Goal: Use online tool/utility: Utilize a website feature to perform a specific function

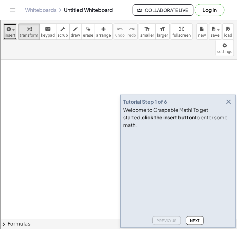
click at [11, 35] on span "insert" at bounding box center [10, 35] width 11 height 4
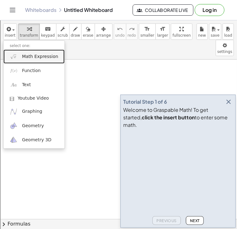
click at [25, 56] on span "Math Expression" at bounding box center [40, 57] width 36 height 6
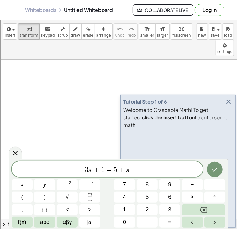
click at [230, 105] on icon "button" at bounding box center [229, 102] width 8 height 8
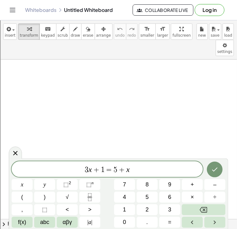
click at [142, 176] on div "3 x + 1 = 5 + x" at bounding box center [107, 169] width 191 height 16
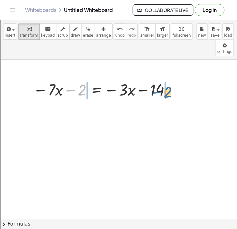
drag, startPoint x: 70, startPoint y: 74, endPoint x: 149, endPoint y: 74, distance: 79.6
click at [149, 79] on div at bounding box center [103, 89] width 146 height 21
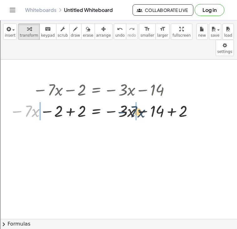
drag, startPoint x: 18, startPoint y: 98, endPoint x: 118, endPoint y: 98, distance: 100.3
click at [118, 100] on div at bounding box center [103, 110] width 192 height 21
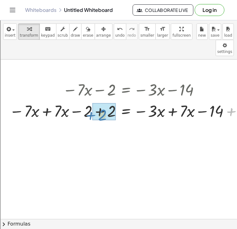
drag, startPoint x: 228, startPoint y: 99, endPoint x: 89, endPoint y: 103, distance: 138.3
click at [89, 103] on div at bounding box center [132, 110] width 252 height 21
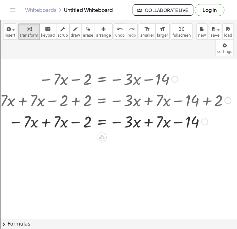
scroll to position [12, 24]
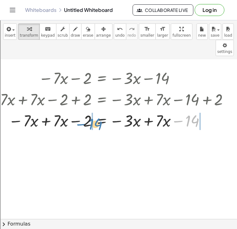
drag, startPoint x: 178, startPoint y: 106, endPoint x: 81, endPoint y: 108, distance: 96.6
click at [81, 110] on div at bounding box center [108, 120] width 252 height 21
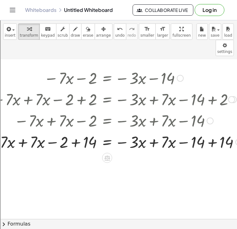
click at [23, 131] on div at bounding box center [113, 141] width 263 height 21
click at [66, 131] on div at bounding box center [116, 141] width 258 height 21
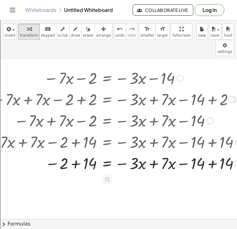
click at [77, 152] on div at bounding box center [113, 162] width 263 height 21
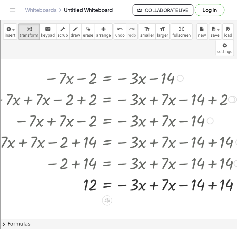
click at [153, 174] on div at bounding box center [114, 184] width 265 height 21
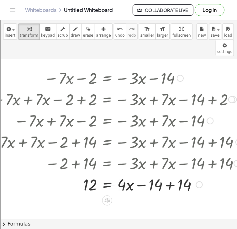
click at [107, 78] on div "− · 7 · x − 2 = − · 3 · x − 14 − · 7 · x − 2 + 2 = − · 3 · x − 14 + 2 − · 7 · x…" at bounding box center [107, 78] width 0 height 0
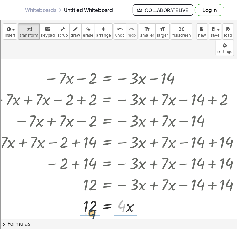
drag, startPoint x: 123, startPoint y: 192, endPoint x: 92, endPoint y: 199, distance: 31.6
click at [92, 199] on div at bounding box center [114, 205] width 265 height 21
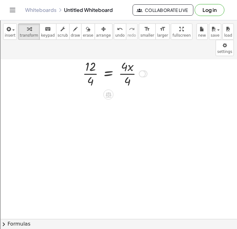
scroll to position [145, 23]
click at [127, 57] on div at bounding box center [115, 71] width 265 height 31
click at [85, 56] on div at bounding box center [115, 71] width 265 height 31
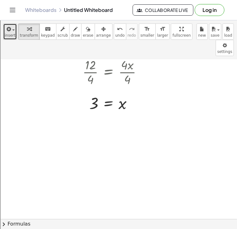
click at [13, 35] on span "insert" at bounding box center [10, 35] width 11 height 4
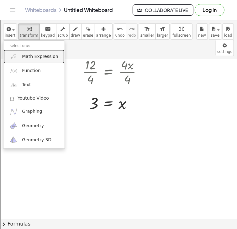
click at [20, 57] on link "Math Expression" at bounding box center [33, 57] width 61 height 14
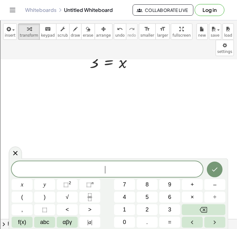
scroll to position [200, 23]
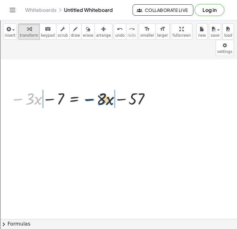
drag, startPoint x: 20, startPoint y: 84, endPoint x: 92, endPoint y: 84, distance: 71.8
click at [92, 88] on div at bounding box center [82, 98] width 148 height 21
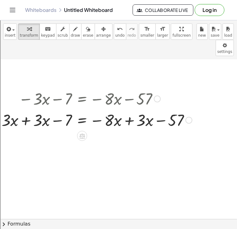
click at [27, 109] on div at bounding box center [90, 119] width 212 height 21
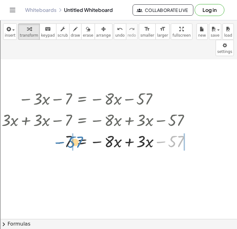
drag, startPoint x: 161, startPoint y: 124, endPoint x: 60, endPoint y: 124, distance: 101.9
click at [60, 130] on div at bounding box center [91, 140] width 214 height 21
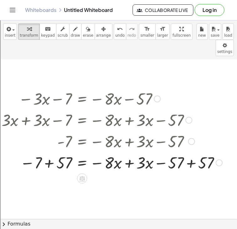
click at [194, 152] on div at bounding box center [105, 162] width 242 height 21
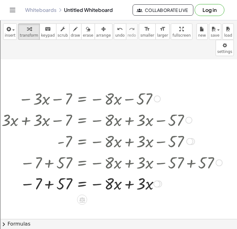
click at [48, 152] on div at bounding box center [105, 162] width 242 height 21
click at [50, 173] on div at bounding box center [105, 183] width 242 height 21
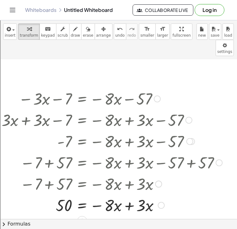
click at [130, 194] on div at bounding box center [105, 204] width 242 height 21
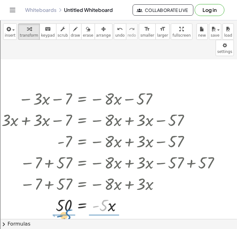
drag, startPoint x: 103, startPoint y: 194, endPoint x: 66, endPoint y: 205, distance: 38.2
click at [66, 205] on div "− · 7 · x − 2 = − · 3 · x − 14 − · 7 · x − 2 + 2 = − · 3 · x − 14 + 2 − · 7 · x…" at bounding box center [114, 93] width 275 height 467
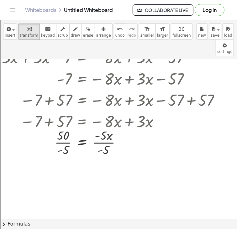
scroll to position [272, 23]
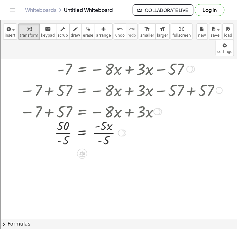
click at [63, 119] on div at bounding box center [105, 132] width 242 height 31
click at [103, 118] on div at bounding box center [105, 132] width 242 height 31
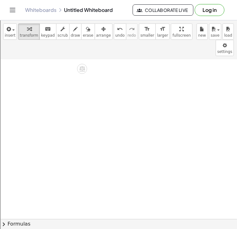
scroll to position [387, 23]
click at [7, 34] on span "insert" at bounding box center [10, 35] width 11 height 4
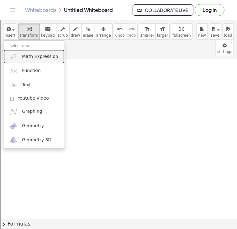
click at [23, 56] on span "Math Expression" at bounding box center [40, 57] width 36 height 6
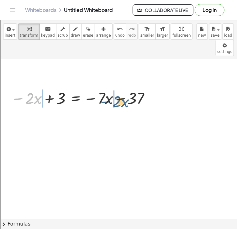
drag, startPoint x: 15, startPoint y: 85, endPoint x: 103, endPoint y: 88, distance: 87.5
click at [103, 88] on div at bounding box center [82, 97] width 148 height 21
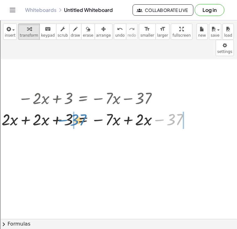
drag, startPoint x: 159, startPoint y: 103, endPoint x: 62, endPoint y: 104, distance: 97.2
click at [62, 109] on div at bounding box center [89, 119] width 211 height 21
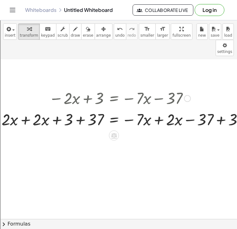
click at [27, 109] on div at bounding box center [120, 119] width 272 height 21
click at [83, 109] on div at bounding box center [152, 119] width 212 height 21
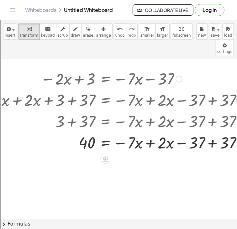
scroll to position [407, 47]
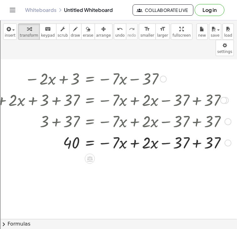
click at [162, 132] on div at bounding box center [97, 142] width 275 height 21
click at [188, 132] on div at bounding box center [97, 142] width 275 height 21
click at [195, 132] on div at bounding box center [97, 142] width 275 height 21
click at [128, 133] on div at bounding box center [97, 142] width 275 height 21
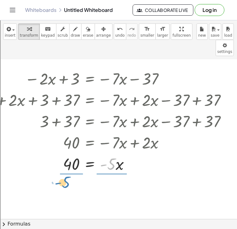
drag, startPoint x: 110, startPoint y: 146, endPoint x: 71, endPoint y: 159, distance: 40.8
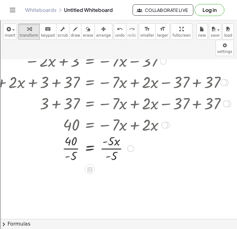
scroll to position [427, 47]
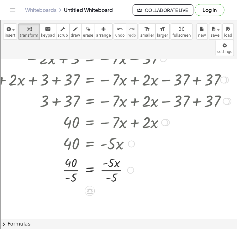
click at [73, 159] on div at bounding box center [97, 169] width 275 height 31
click at [115, 159] on div at bounding box center [97, 169] width 275 height 31
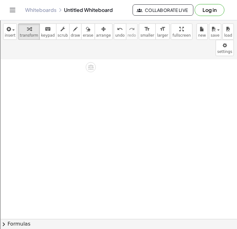
scroll to position [578, 46]
click at [13, 35] on span "insert" at bounding box center [10, 35] width 11 height 4
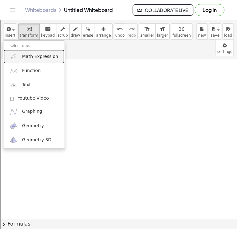
click at [53, 60] on span "Math Expression" at bounding box center [40, 57] width 36 height 6
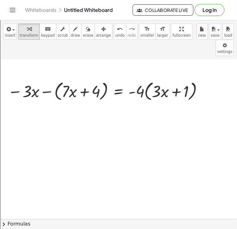
scroll to position [577, 11]
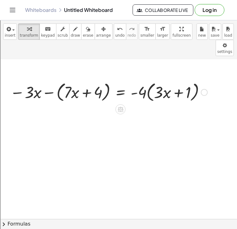
click at [152, 80] on div at bounding box center [109, 92] width 204 height 24
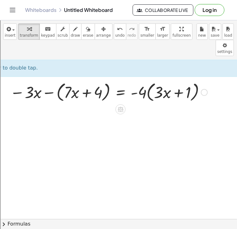
click at [148, 80] on div at bounding box center [109, 92] width 204 height 24
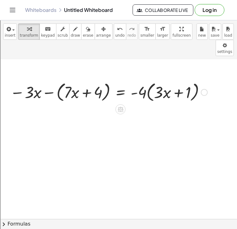
click at [148, 80] on div at bounding box center [109, 92] width 204 height 24
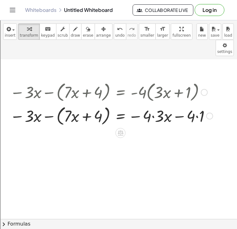
click at [154, 104] on div at bounding box center [111, 116] width 209 height 24
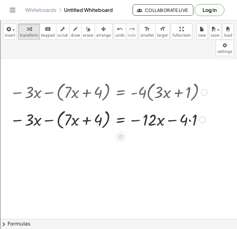
click at [183, 109] on div at bounding box center [111, 116] width 209 height 24
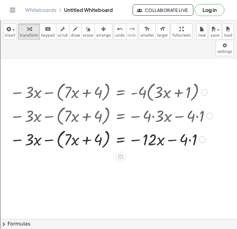
click at [188, 127] on div at bounding box center [111, 139] width 209 height 24
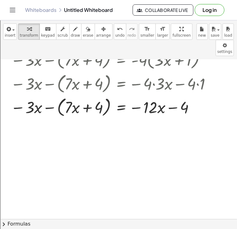
scroll to position [609, 10]
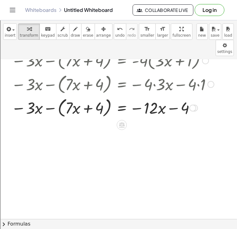
click at [54, 96] on div at bounding box center [112, 108] width 209 height 24
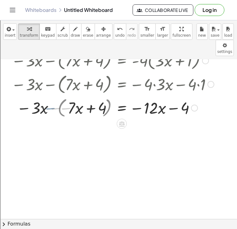
click at [54, 97] on div at bounding box center [112, 107] width 209 height 21
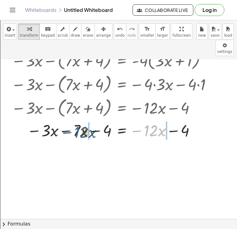
drag, startPoint x: 137, startPoint y: 114, endPoint x: 70, endPoint y: 116, distance: 66.8
click at [70, 119] on div at bounding box center [112, 129] width 209 height 21
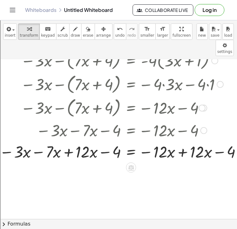
click at [61, 119] on div at bounding box center [121, 129] width 250 height 21
click at [36, 141] on div at bounding box center [121, 151] width 250 height 21
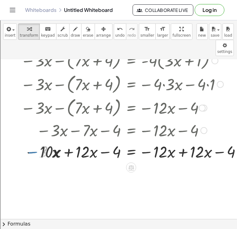
click at [69, 141] on div at bounding box center [132, 151] width 229 height 21
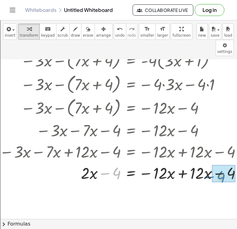
drag, startPoint x: 106, startPoint y: 159, endPoint x: 210, endPoint y: 162, distance: 104.1
click at [210, 162] on div at bounding box center [122, 172] width 253 height 21
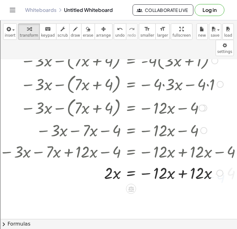
click at [182, 162] on div at bounding box center [121, 172] width 250 height 21
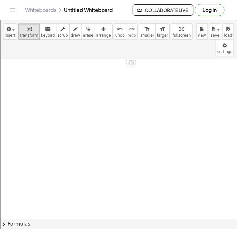
scroll to position [781, 10]
click at [9, 33] on span "insert" at bounding box center [10, 35] width 11 height 4
click at [11, 30] on span "button" at bounding box center [11, 30] width 1 height 4
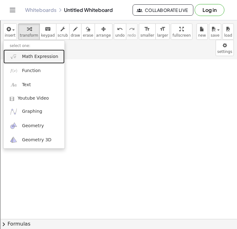
click at [18, 56] on link "Math Expression" at bounding box center [33, 57] width 61 height 14
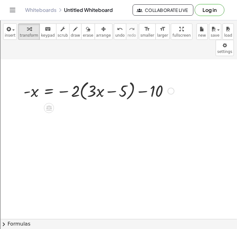
click at [81, 79] on div at bounding box center [98, 91] width 157 height 24
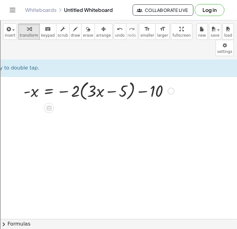
click at [83, 79] on div at bounding box center [98, 91] width 157 height 24
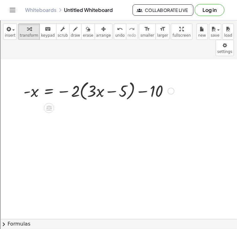
click at [83, 79] on div at bounding box center [98, 91] width 157 height 24
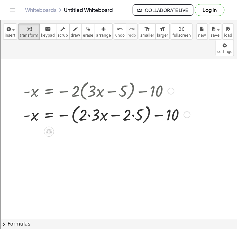
click at [92, 102] on div at bounding box center [106, 114] width 173 height 24
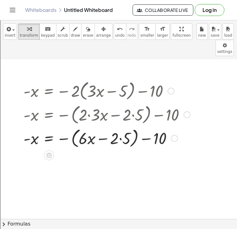
click at [121, 126] on div at bounding box center [106, 138] width 173 height 24
drag, startPoint x: 65, startPoint y: 123, endPoint x: 68, endPoint y: 123, distance: 3.2
click at [68, 126] on div at bounding box center [106, 138] width 173 height 24
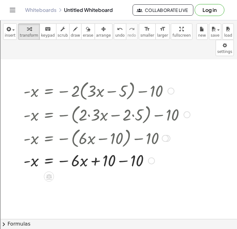
click at [122, 150] on div at bounding box center [106, 160] width 173 height 21
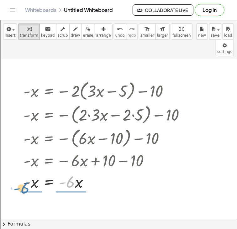
drag, startPoint x: 68, startPoint y: 168, endPoint x: 26, endPoint y: 176, distance: 42.4
click at [26, 176] on div at bounding box center [106, 181] width 173 height 21
drag, startPoint x: 29, startPoint y: 169, endPoint x: 65, endPoint y: 173, distance: 35.9
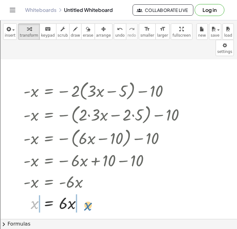
drag, startPoint x: 36, startPoint y: 191, endPoint x: 88, endPoint y: 192, distance: 52.4
click at [88, 192] on div at bounding box center [106, 202] width 173 height 21
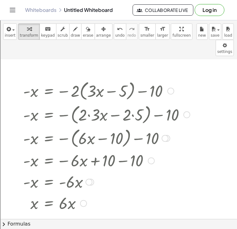
click at [22, 214] on div at bounding box center [99, 224] width 188 height 21
click at [84, 214] on div at bounding box center [106, 224] width 173 height 21
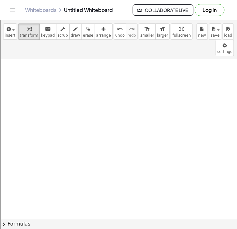
scroll to position [964, 8]
click at [14, 33] on button "insert" at bounding box center [10, 32] width 14 height 16
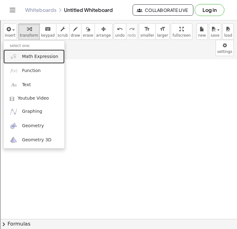
click at [23, 54] on span "Math Expression" at bounding box center [40, 57] width 36 height 6
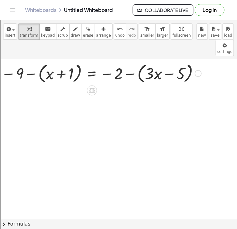
click at [131, 61] on div at bounding box center [101, 73] width 206 height 24
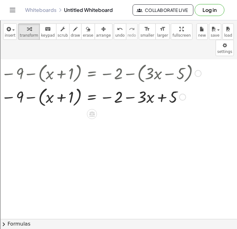
click at [41, 85] on div at bounding box center [101, 97] width 206 height 24
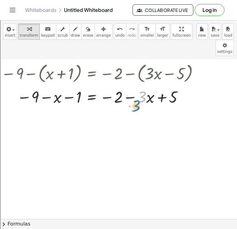
click at [146, 86] on div at bounding box center [101, 96] width 206 height 21
drag, startPoint x: 129, startPoint y: 84, endPoint x: 52, endPoint y: 94, distance: 77.8
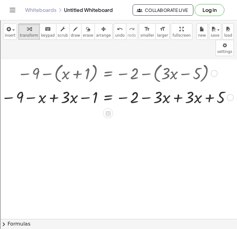
click at [108, 74] on div "− 9 − ( + x + 1 ) = − 2 − ( + · 3 · x − 5 ) − 9 − ( + x + 1 ) = − 2 − · 3 · x +…" at bounding box center [108, 74] width 0 height 0
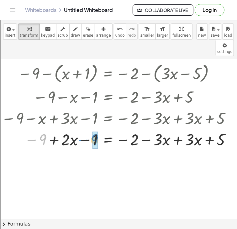
drag, startPoint x: 35, startPoint y: 126, endPoint x: 87, endPoint y: 127, distance: 52.3
click at [87, 128] on div at bounding box center [117, 138] width 238 height 21
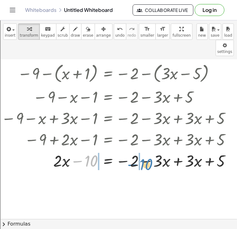
drag, startPoint x: 77, startPoint y: 144, endPoint x: 133, endPoint y: 148, distance: 55.6
click at [133, 150] on div at bounding box center [118, 160] width 241 height 21
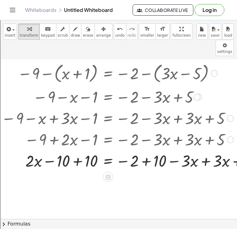
scroll to position [971, 8]
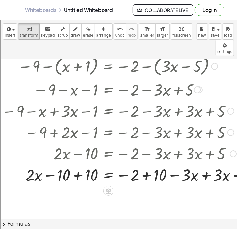
click at [77, 164] on div at bounding box center [132, 174] width 269 height 21
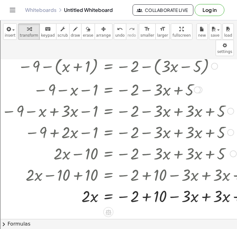
click at [211, 164] on div at bounding box center [116, 174] width 302 height 21
click at [206, 185] on div at bounding box center [132, 195] width 269 height 21
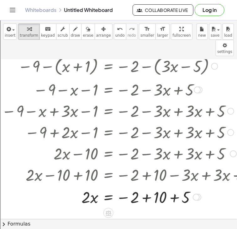
click at [171, 186] on div at bounding box center [132, 196] width 269 height 21
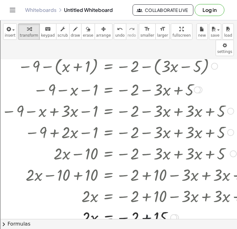
click at [150, 207] on div at bounding box center [132, 217] width 269 height 21
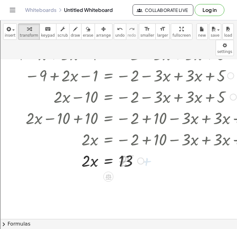
scroll to position [1034, 8]
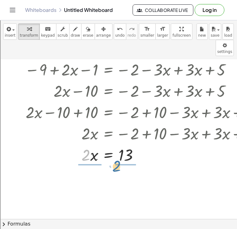
drag, startPoint x: 84, startPoint y: 142, endPoint x: 118, endPoint y: 155, distance: 35.7
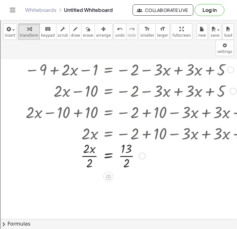
click at [87, 140] on div at bounding box center [132, 155] width 269 height 31
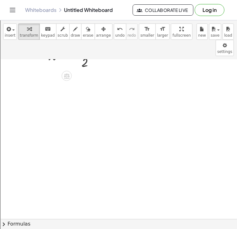
scroll to position [1209, 50]
click at [6, 36] on span "insert" at bounding box center [10, 35] width 11 height 4
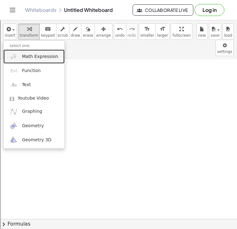
click at [48, 60] on span "Math Expression" at bounding box center [40, 57] width 36 height 6
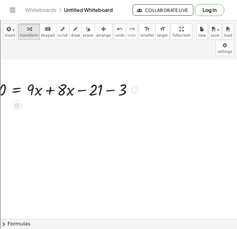
click at [109, 79] on div at bounding box center [61, 89] width 160 height 21
click at [52, 79] on div at bounding box center [51, 89] width 140 height 21
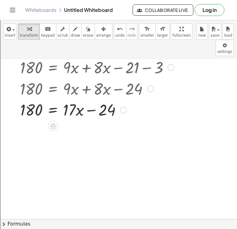
scroll to position [1230, 8]
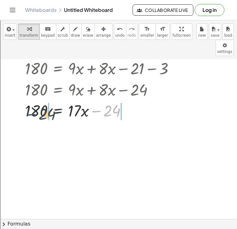
drag, startPoint x: 94, startPoint y: 96, endPoint x: 29, endPoint y: 99, distance: 65.3
click at [29, 100] on div at bounding box center [102, 110] width 160 height 21
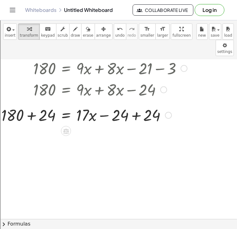
click at [30, 102] on div at bounding box center [94, 110] width 192 height 21
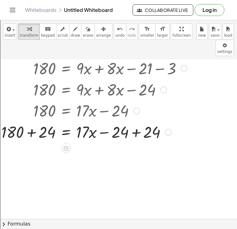
click at [33, 121] on div at bounding box center [94, 131] width 192 height 21
click at [139, 121] on div at bounding box center [109, 131] width 163 height 21
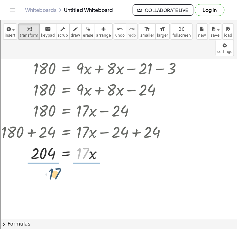
drag, startPoint x: 82, startPoint y: 144, endPoint x: 47, endPoint y: 154, distance: 36.7
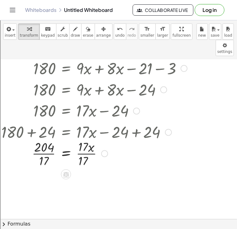
click at [42, 138] on div at bounding box center [94, 153] width 192 height 31
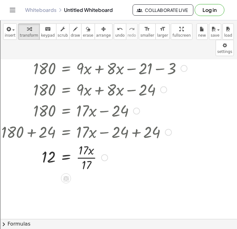
click at [86, 143] on div at bounding box center [93, 153] width 193 height 21
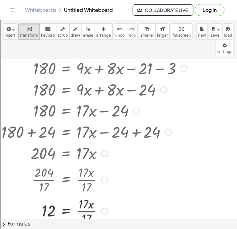
click at [86, 197] on div at bounding box center [94, 210] width 192 height 31
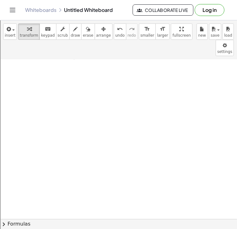
scroll to position [1403, 0]
click at [9, 31] on icon "button" at bounding box center [8, 29] width 6 height 8
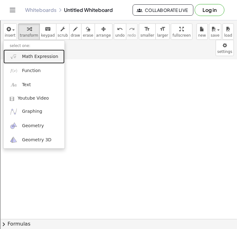
click at [38, 56] on span "Math Expression" at bounding box center [40, 57] width 36 height 6
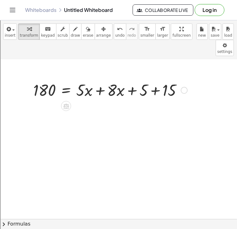
click at [154, 79] on div at bounding box center [110, 89] width 160 height 21
click at [102, 79] on div at bounding box center [100, 89] width 140 height 21
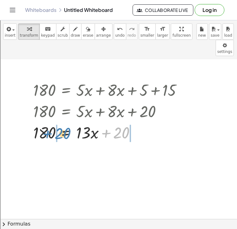
drag, startPoint x: 106, startPoint y: 78, endPoint x: 47, endPoint y: 80, distance: 58.6
click at [66, 90] on div "180 = + · 5 · x + · 8 · x + 5 + 15 180 = + · 5 · x + · 8 · x + 20 + 20 180 = + …" at bounding box center [66, 90] width 0 height 0
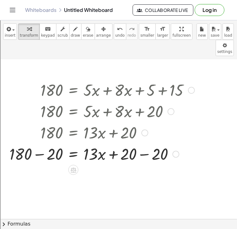
click at [39, 143] on div at bounding box center [101, 153] width 191 height 21
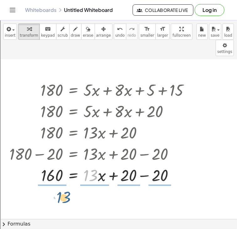
drag, startPoint x: 89, startPoint y: 141, endPoint x: 58, endPoint y: 156, distance: 34.5
click at [58, 164] on div at bounding box center [101, 174] width 191 height 21
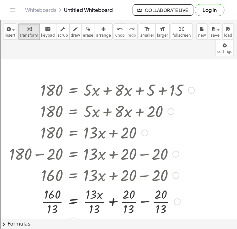
click at [145, 186] on div at bounding box center [101, 201] width 191 height 31
click at [97, 189] on div at bounding box center [101, 201] width 191 height 31
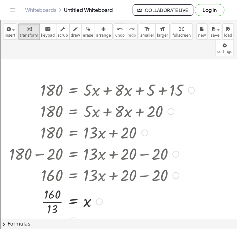
click at [55, 189] on div at bounding box center [101, 201] width 191 height 31
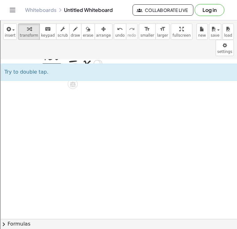
scroll to position [1549, 1]
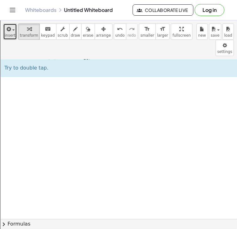
click at [8, 35] on span "insert" at bounding box center [10, 35] width 11 height 4
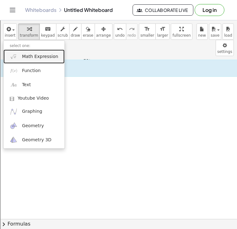
click at [24, 55] on span "Math Expression" at bounding box center [40, 57] width 36 height 6
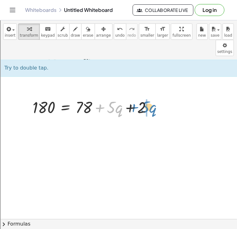
drag, startPoint x: 100, startPoint y: 94, endPoint x: 133, endPoint y: 94, distance: 33.2
click at [133, 96] on div at bounding box center [94, 106] width 131 height 21
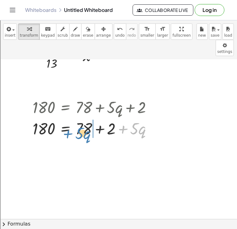
drag, startPoint x: 119, startPoint y: 95, endPoint x: 68, endPoint y: 100, distance: 51.6
click at [65, 107] on div "180 = + 78 + · 5 · q + 2 + · 5 · q 180 = + 78 + · 5 · q + 2" at bounding box center [65, 107] width 0 height 0
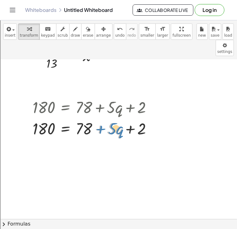
click at [93, 118] on div at bounding box center [94, 128] width 131 height 21
drag, startPoint x: 79, startPoint y: 114, endPoint x: 156, endPoint y: 115, distance: 76.8
click at [156, 118] on div at bounding box center [94, 128] width 131 height 21
click at [124, 118] on div at bounding box center [94, 128] width 131 height 21
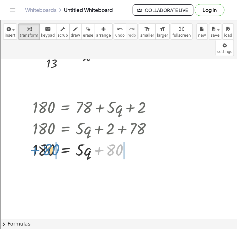
drag, startPoint x: 101, startPoint y: 135, endPoint x: 36, endPoint y: 134, distance: 64.6
click at [36, 139] on div at bounding box center [94, 149] width 131 height 21
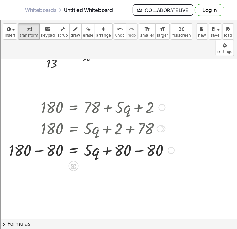
click at [74, 107] on div "180 = + 78 + · 5 · q + 2 180 = + 78 + 2 + · 5 · q 180 = + 78 + · 5 · q + 2 180 …" at bounding box center [74, 107] width 0 height 0
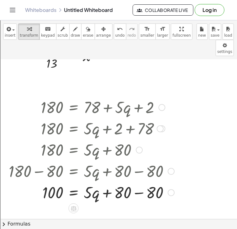
click at [134, 181] on div at bounding box center [92, 191] width 172 height 21
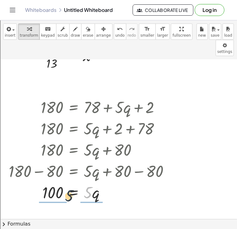
drag, startPoint x: 90, startPoint y: 182, endPoint x: 63, endPoint y: 186, distance: 27.3
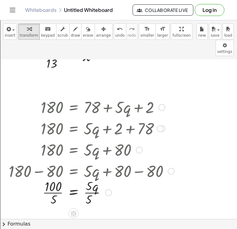
click at [57, 177] on div at bounding box center [92, 191] width 172 height 31
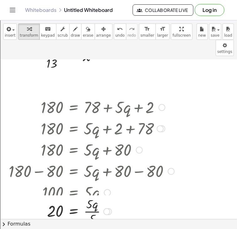
click at [89, 181] on div at bounding box center [90, 191] width 171 height 21
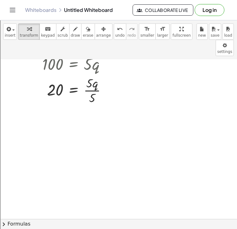
scroll to position [1679, 1]
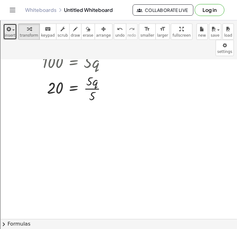
click at [11, 35] on span "insert" at bounding box center [10, 35] width 11 height 4
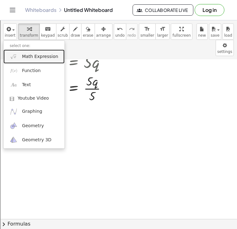
click at [21, 55] on link "Math Expression" at bounding box center [33, 57] width 61 height 14
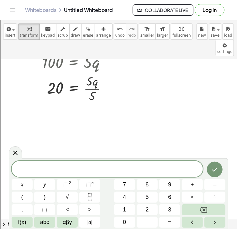
click at [92, 165] on div at bounding box center [107, 169] width 191 height 16
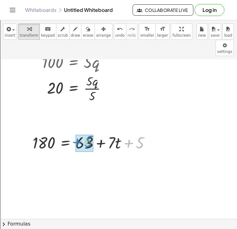
drag, startPoint x: 125, startPoint y: 130, endPoint x: 71, endPoint y: 128, distance: 54.3
click at [71, 132] on div at bounding box center [93, 142] width 129 height 21
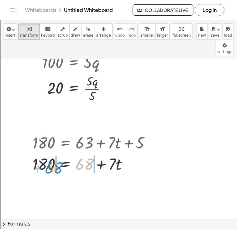
drag, startPoint x: 83, startPoint y: 150, endPoint x: 52, endPoint y: 154, distance: 31.6
click at [52, 154] on div at bounding box center [93, 163] width 129 height 21
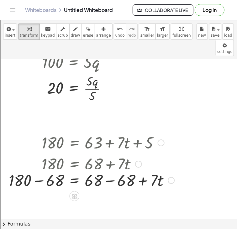
click at [74, 143] on div "180 = + 63 + · 7 · t + 5 180 = + 68 + · 7 · t 180 = + · 7 · t + − 68 + 68 − 68" at bounding box center [74, 143] width 0 height 0
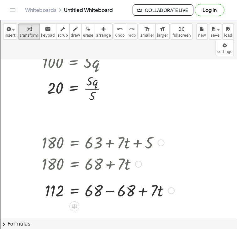
click at [116, 178] on div at bounding box center [92, 184] width 172 height 21
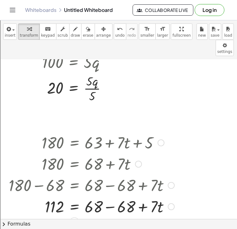
click at [112, 196] on div at bounding box center [92, 206] width 172 height 21
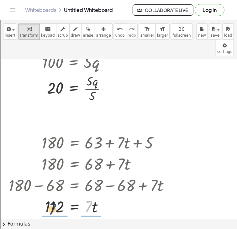
drag, startPoint x: 89, startPoint y: 198, endPoint x: 53, endPoint y: 202, distance: 36.2
click at [53, 202] on div "180 = + 63 + · 7 · t + 5 180 = + 68 + · 7 · t + 180 − 68 = + 68 − 68 + · 7 · t …" at bounding box center [89, 174] width 180 height 88
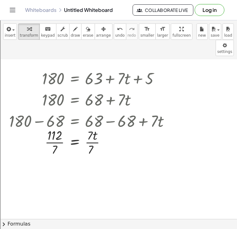
scroll to position [1755, 0]
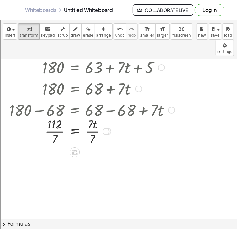
click at [48, 115] on div at bounding box center [92, 130] width 172 height 31
click at [92, 119] on div at bounding box center [92, 130] width 172 height 31
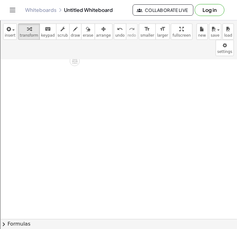
scroll to position [1873, 0]
click at [8, 35] on span "insert" at bounding box center [10, 35] width 11 height 4
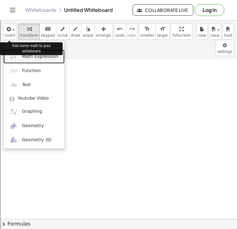
click at [12, 57] on img at bounding box center [14, 57] width 8 height 8
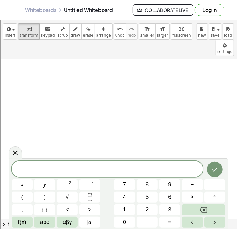
click at [89, 162] on div at bounding box center [107, 169] width 191 height 16
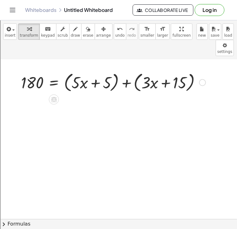
click at [122, 70] on div at bounding box center [113, 82] width 191 height 24
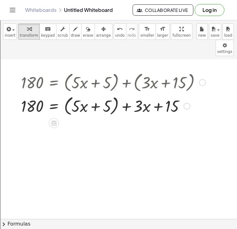
click at [116, 94] on div at bounding box center [113, 106] width 191 height 24
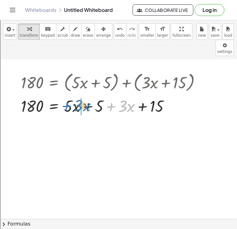
drag, startPoint x: 111, startPoint y: 92, endPoint x: 64, endPoint y: 92, distance: 46.4
click at [64, 95] on div at bounding box center [113, 105] width 191 height 21
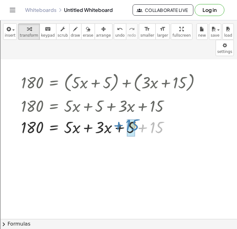
drag, startPoint x: 145, startPoint y: 109, endPoint x: 121, endPoint y: 107, distance: 24.2
click at [121, 116] on div at bounding box center [113, 126] width 191 height 21
click at [80, 116] on div at bounding box center [113, 126] width 191 height 21
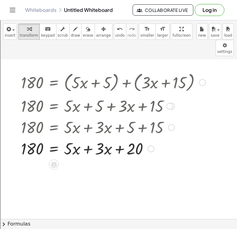
click at [84, 138] on div at bounding box center [113, 148] width 191 height 21
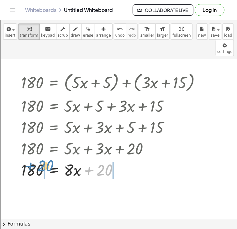
drag, startPoint x: 88, startPoint y: 159, endPoint x: 30, endPoint y: 155, distance: 57.8
click at [30, 159] on div at bounding box center [113, 169] width 191 height 21
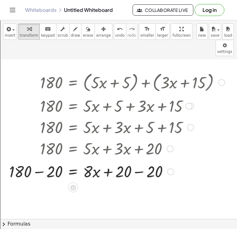
click at [33, 159] on div at bounding box center [117, 169] width 222 height 21
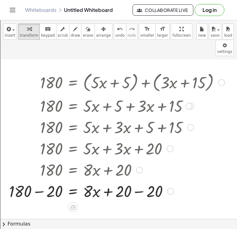
click at [42, 181] on div at bounding box center [117, 190] width 222 height 21
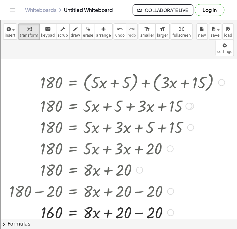
click at [139, 202] on div at bounding box center [117, 212] width 222 height 21
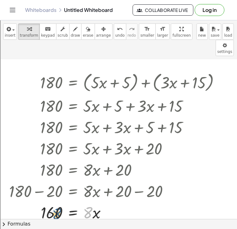
drag, startPoint x: 87, startPoint y: 198, endPoint x: 53, endPoint y: 200, distance: 33.9
click at [53, 202] on div at bounding box center [117, 212] width 222 height 21
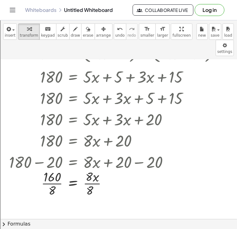
scroll to position [1903, 0]
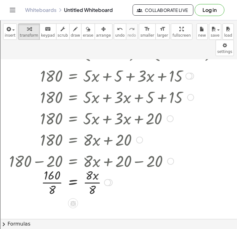
click at [49, 170] on div at bounding box center [117, 181] width 222 height 31
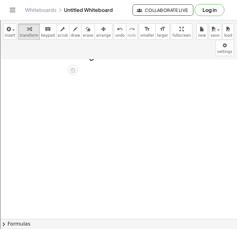
scroll to position [2069, 0]
click at [9, 32] on icon "button" at bounding box center [8, 29] width 6 height 8
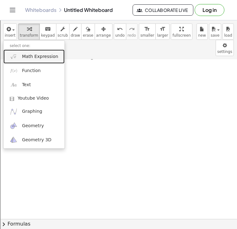
click at [25, 62] on link "Math Expression" at bounding box center [33, 57] width 61 height 14
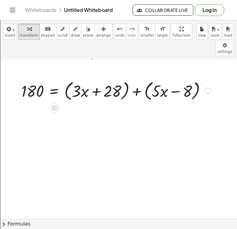
click at [141, 79] on div at bounding box center [116, 91] width 196 height 24
click at [141, 79] on div at bounding box center [108, 91] width 181 height 24
click at [141, 79] on div at bounding box center [116, 91] width 196 height 24
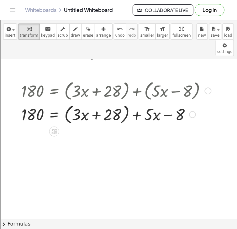
click at [96, 102] on div at bounding box center [116, 114] width 196 height 24
click at [123, 102] on div at bounding box center [116, 114] width 196 height 24
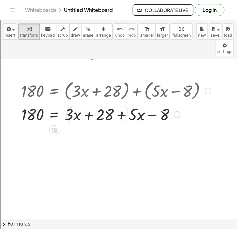
click at [121, 103] on div at bounding box center [116, 113] width 196 height 21
drag, startPoint x: 121, startPoint y: 102, endPoint x: 71, endPoint y: 103, distance: 49.5
click at [71, 103] on div at bounding box center [116, 113] width 196 height 21
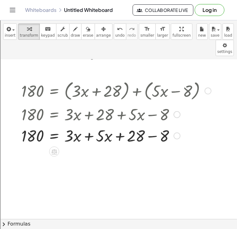
drag, startPoint x: 151, startPoint y: 103, endPoint x: 154, endPoint y: 140, distance: 37.8
drag, startPoint x: 145, startPoint y: 121, endPoint x: 134, endPoint y: 123, distance: 10.5
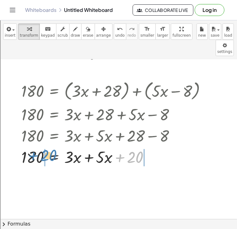
drag, startPoint x: 134, startPoint y: 144, endPoint x: 47, endPoint y: 143, distance: 87.1
click at [47, 146] on div at bounding box center [116, 156] width 196 height 21
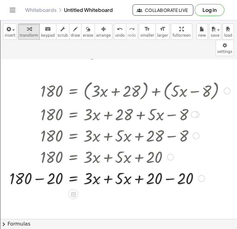
click at [39, 167] on div at bounding box center [119, 177] width 227 height 21
click at [171, 167] on div at bounding box center [135, 177] width 196 height 21
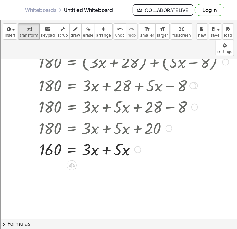
scroll to position [2111, 2]
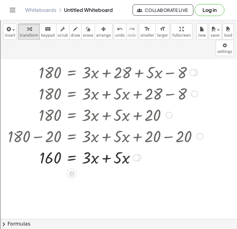
click at [103, 148] on div at bounding box center [118, 157] width 227 height 21
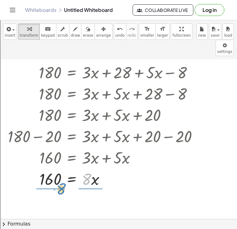
drag, startPoint x: 86, startPoint y: 143, endPoint x: 58, endPoint y: 153, distance: 29.5
click at [58, 168] on div at bounding box center [118, 178] width 227 height 21
click at [51, 163] on div at bounding box center [118, 178] width 227 height 31
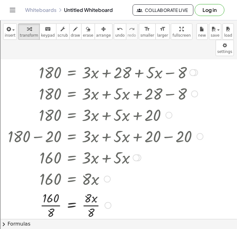
click at [92, 168] on div at bounding box center [117, 178] width 227 height 21
click at [91, 189] on div at bounding box center [118, 204] width 227 height 31
click at [54, 190] on div at bounding box center [118, 204] width 227 height 31
